Goal: Information Seeking & Learning: Learn about a topic

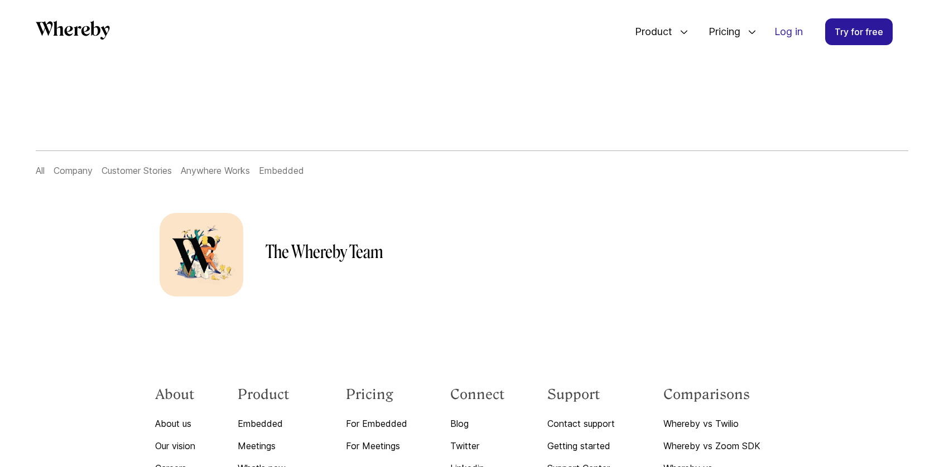
click at [78, 167] on link "Company" at bounding box center [73, 170] width 39 height 11
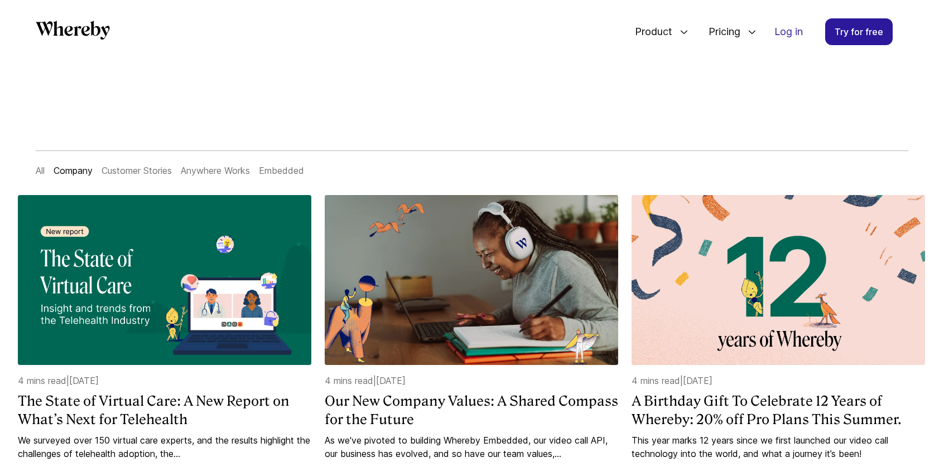
click at [38, 168] on link "All" at bounding box center [40, 170] width 9 height 11
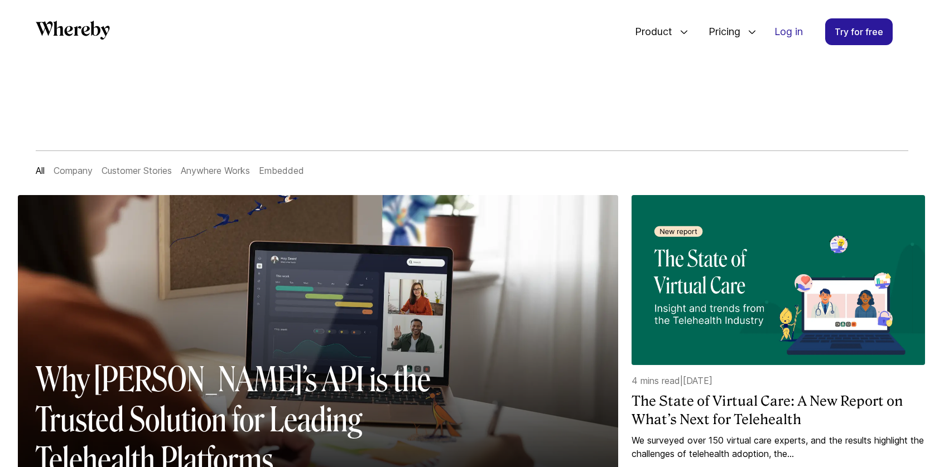
click at [132, 167] on link "Customer Stories" at bounding box center [137, 170] width 70 height 11
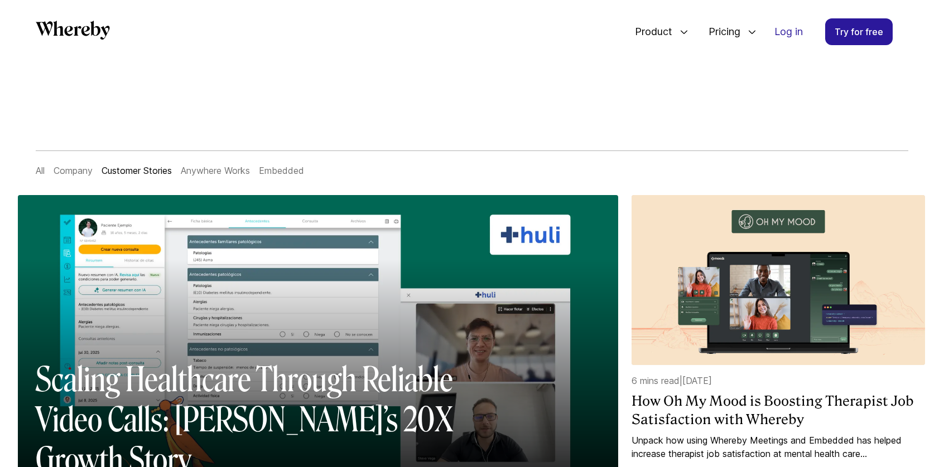
click at [235, 166] on link "Anywhere Works" at bounding box center [215, 170] width 69 height 11
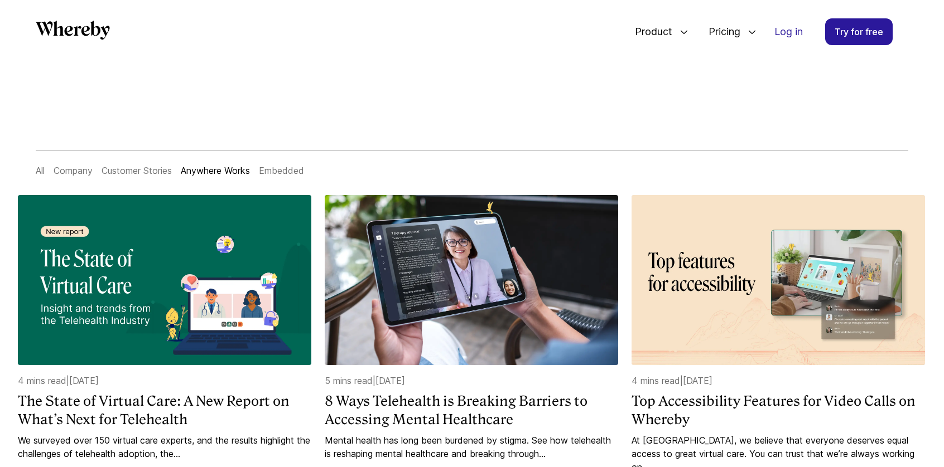
click at [280, 168] on link "Embedded" at bounding box center [281, 170] width 45 height 11
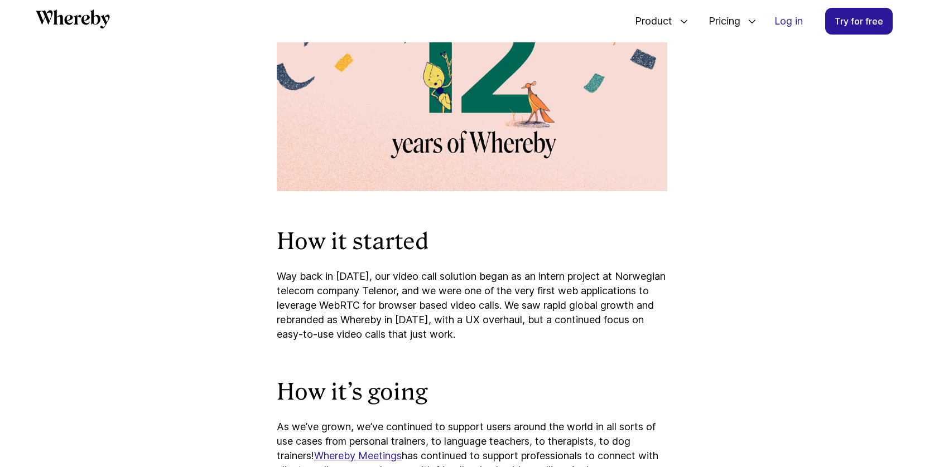
scroll to position [536, 0]
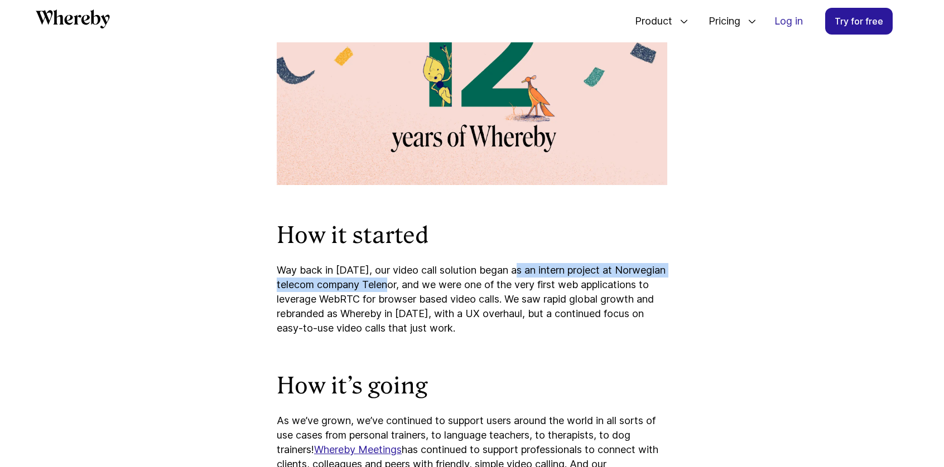
drag, startPoint x: 518, startPoint y: 271, endPoint x: 398, endPoint y: 287, distance: 120.5
click at [398, 287] on p "Way back in [DATE], our video call solution began as an intern project at Norwe…" at bounding box center [472, 299] width 390 height 73
copy p "an intern project at Norwegian telecom company Telenor"
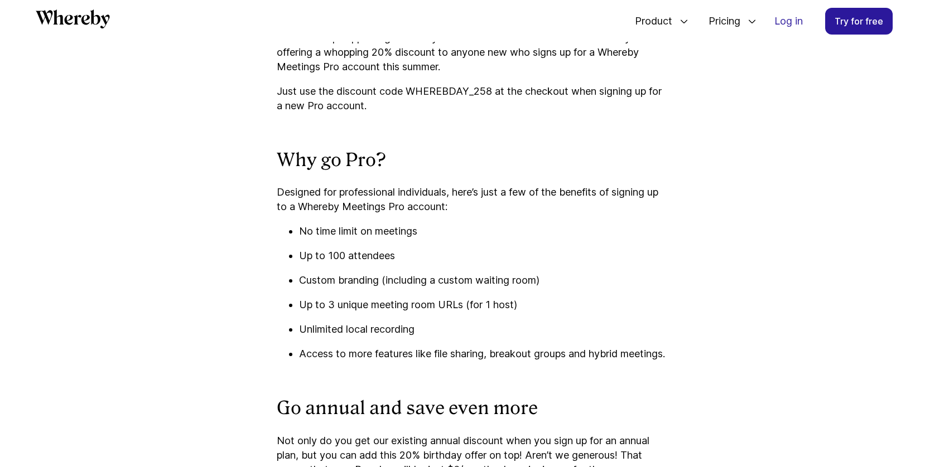
scroll to position [1205, 0]
